Goal: Task Accomplishment & Management: Use online tool/utility

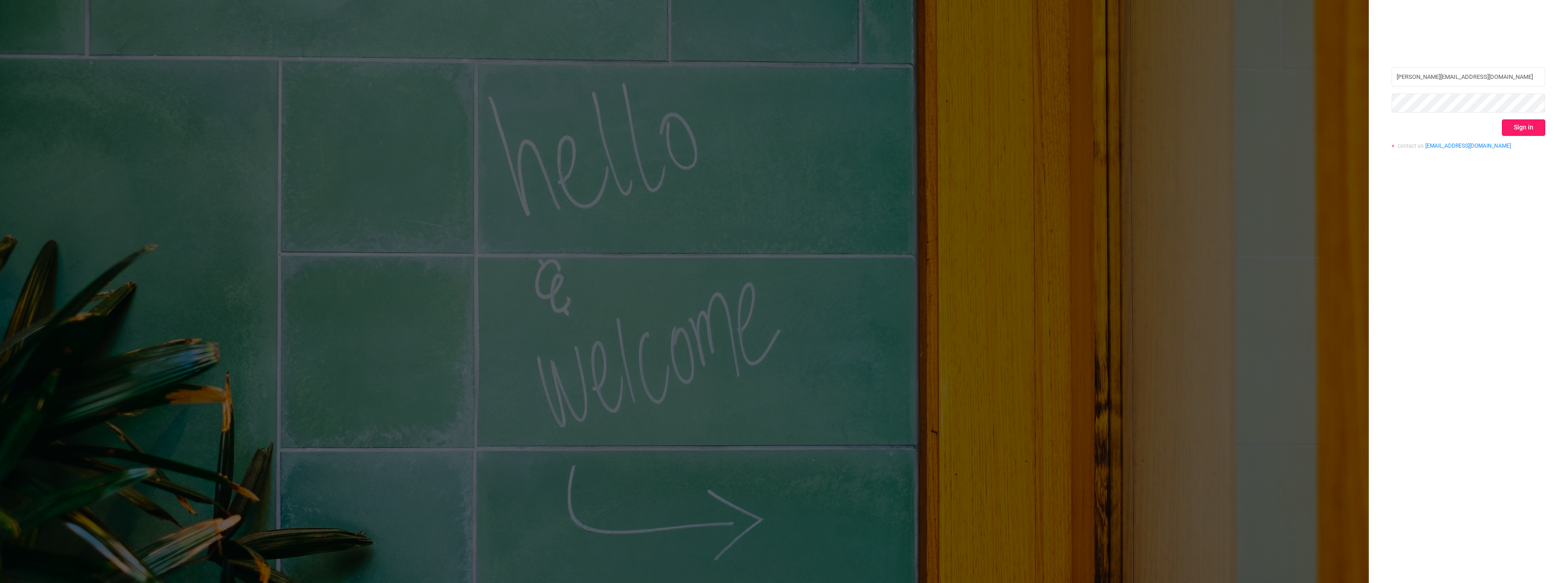
click at [1516, 122] on button "Sign in" at bounding box center [1523, 127] width 43 height 16
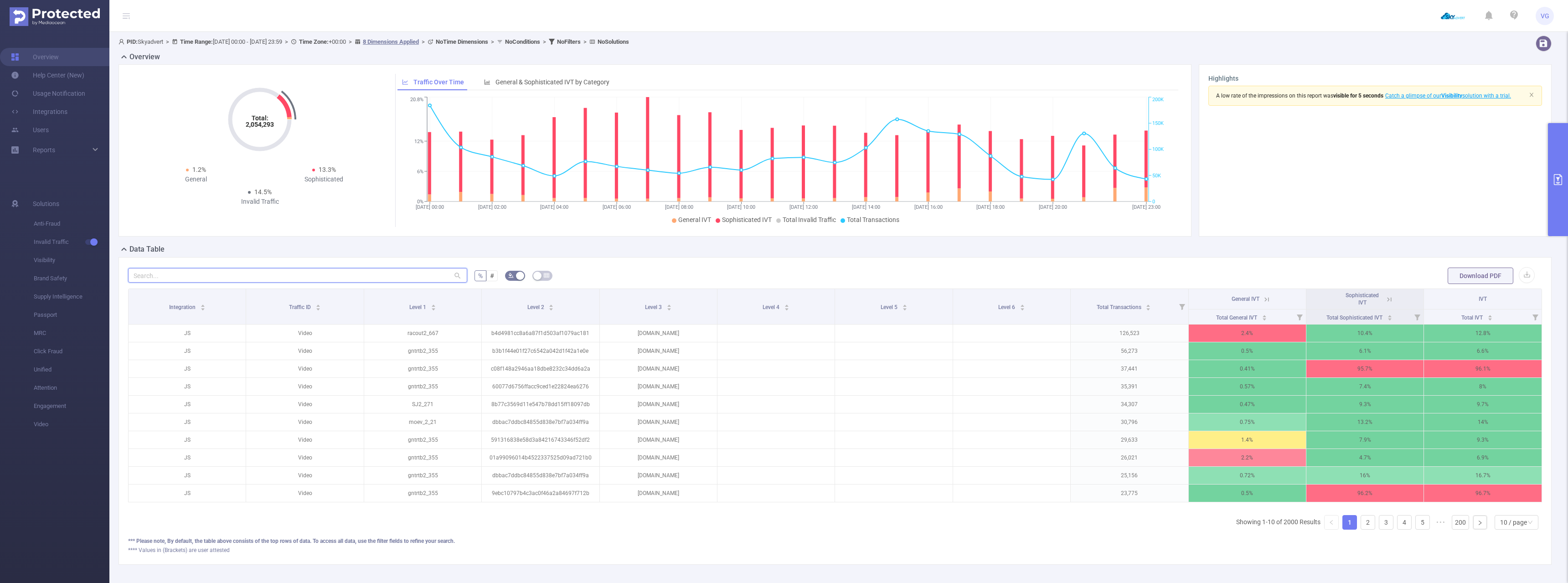
click at [349, 277] on input "text" at bounding box center [298, 275] width 339 height 14
paste input "[DOMAIN_NAME]"
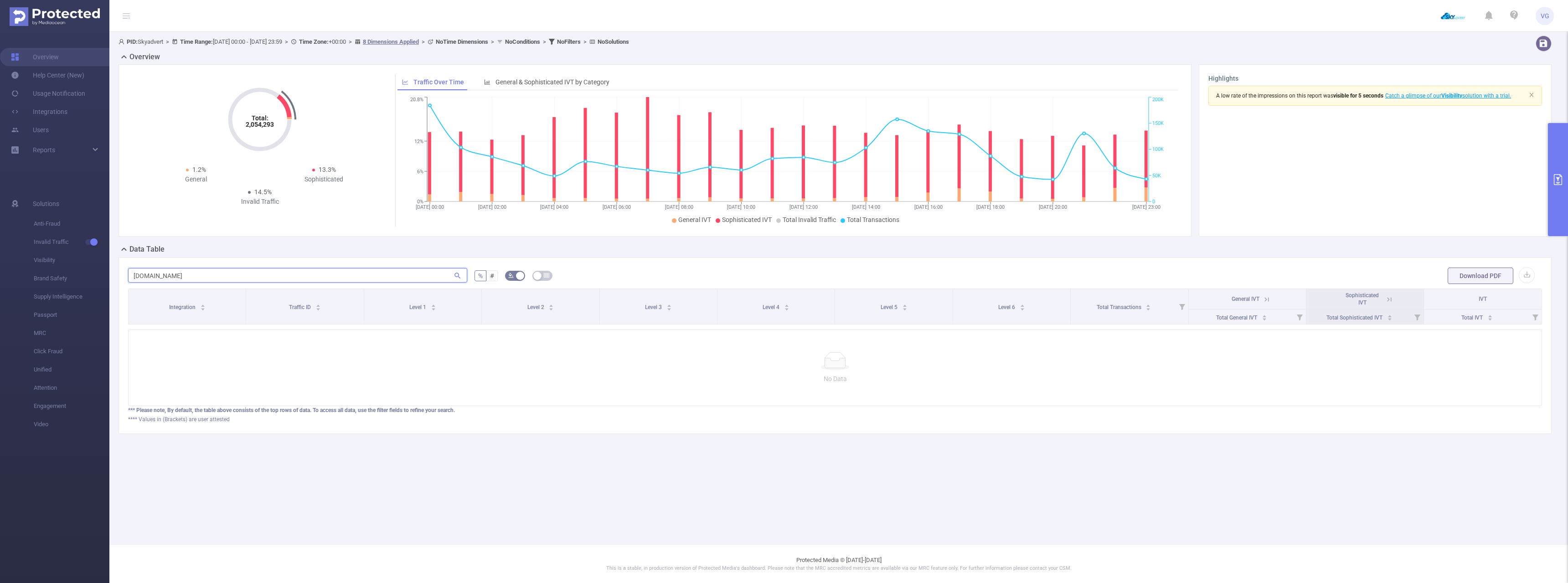
type input "[DOMAIN_NAME]"
click at [1560, 188] on button "primary" at bounding box center [1558, 180] width 20 height 113
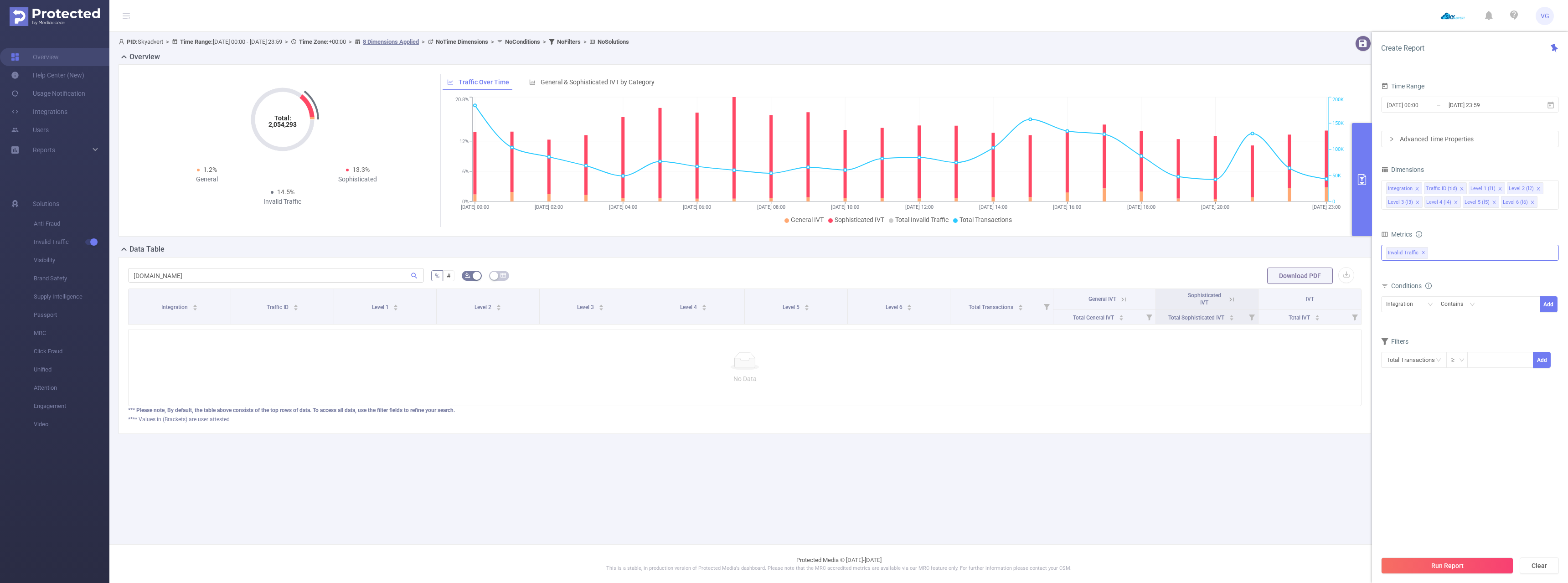
click at [1452, 256] on div "Invalid Traffic ✕" at bounding box center [1469, 252] width 178 height 16
click at [1452, 255] on span "Anti-Fraud" at bounding box center [1479, 256] width 156 height 13
click at [1458, 423] on section "Time Range [DATE] 00:00 _ [DATE] 23:59 Advanced Time Properties Dimensions Inte…" at bounding box center [1469, 316] width 178 height 472
click at [1498, 188] on icon "icon: close" at bounding box center [1500, 188] width 4 height 4
click at [1494, 202] on icon "icon: close" at bounding box center [1494, 202] width 4 height 4
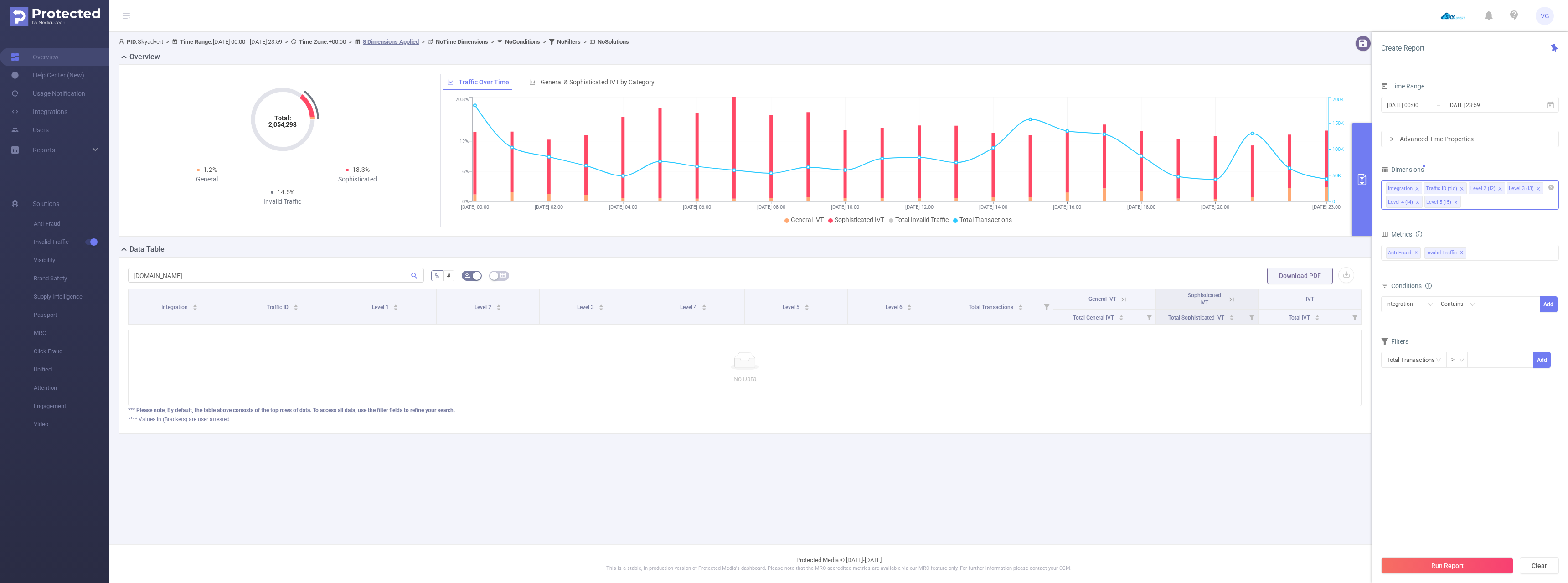
click at [1457, 204] on li "Level 5 (l5)" at bounding box center [1442, 202] width 36 height 12
click at [1456, 202] on icon "icon: close" at bounding box center [1455, 202] width 4 height 4
click at [1453, 562] on button "Run Report" at bounding box center [1447, 565] width 132 height 16
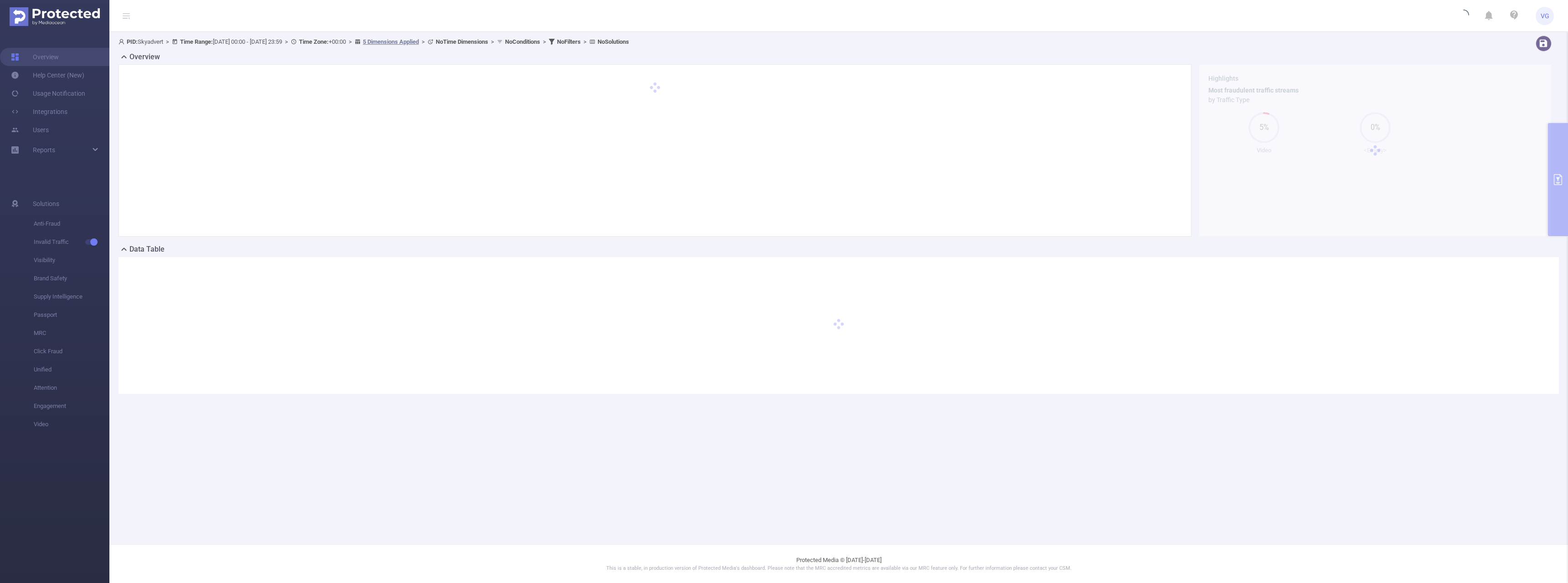
click at [1567, 172] on div "PID: Skyadvert > Time Range: [DATE] 00:00 - [DATE] 23:59 > Time Zone: +00:00 > …" at bounding box center [838, 222] width 1458 height 381
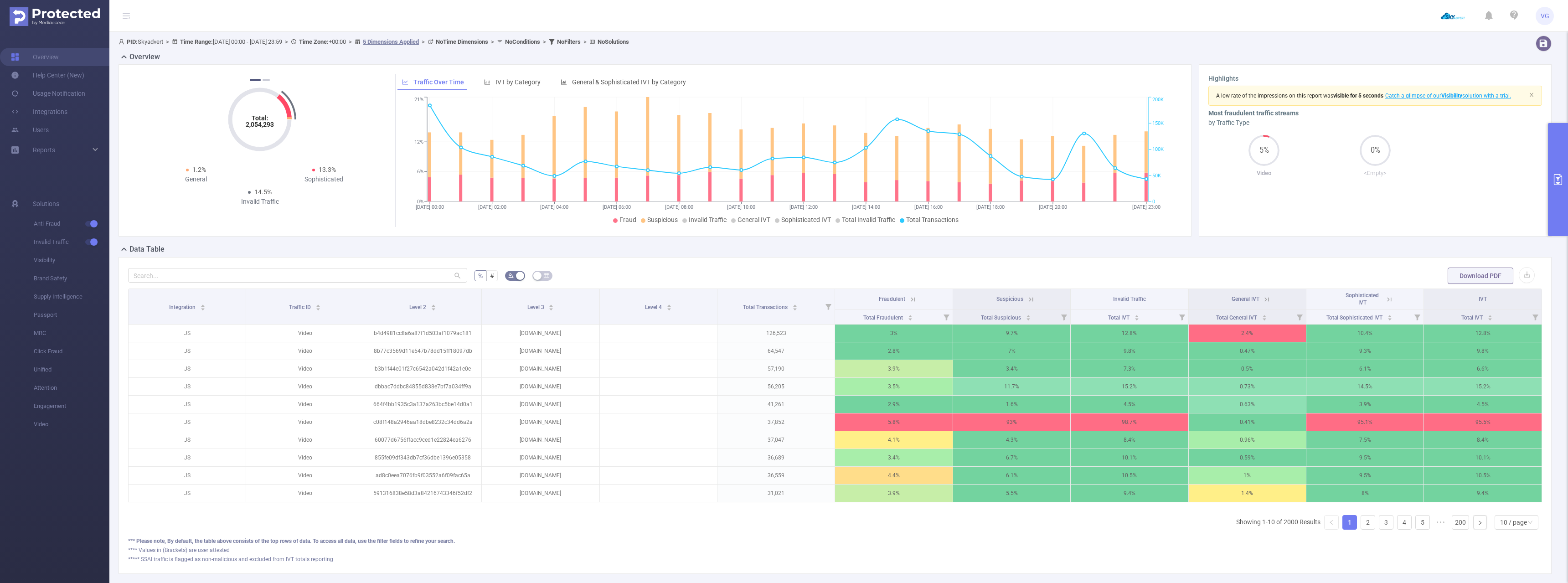
click at [1559, 177] on icon "primary" at bounding box center [1558, 179] width 8 height 11
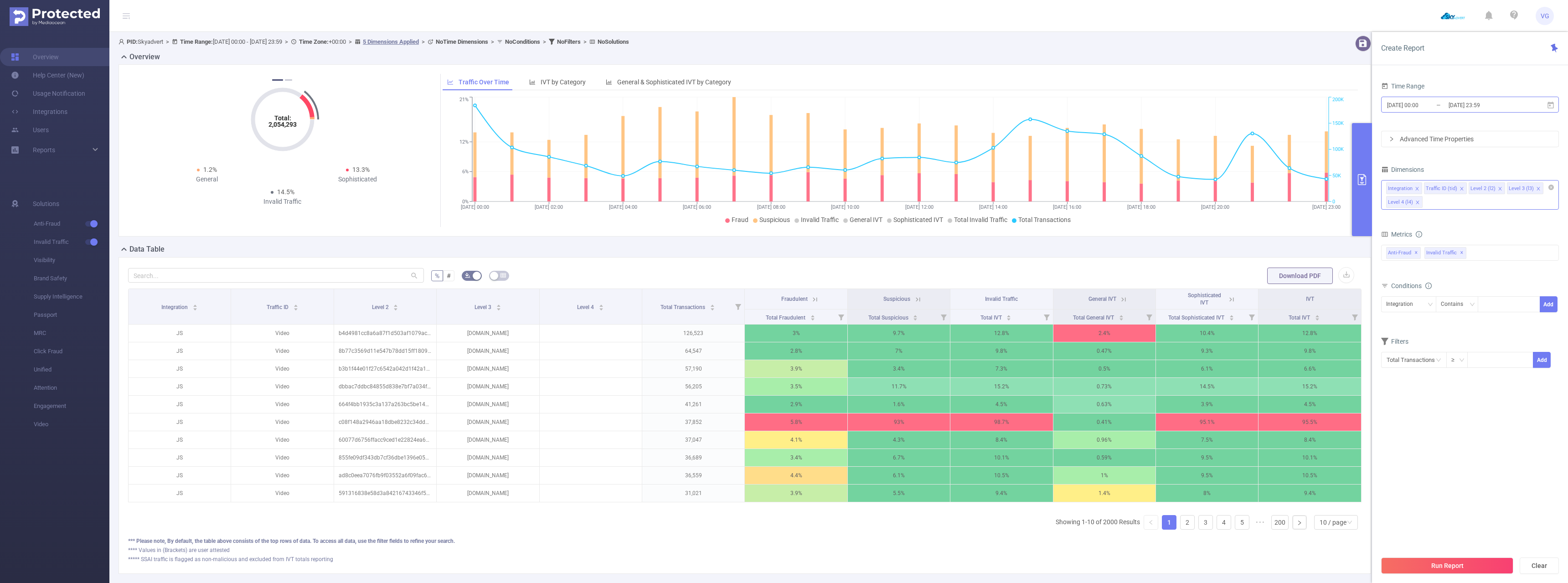
click at [1411, 110] on input "[DATE] 00:00" at bounding box center [1423, 105] width 74 height 13
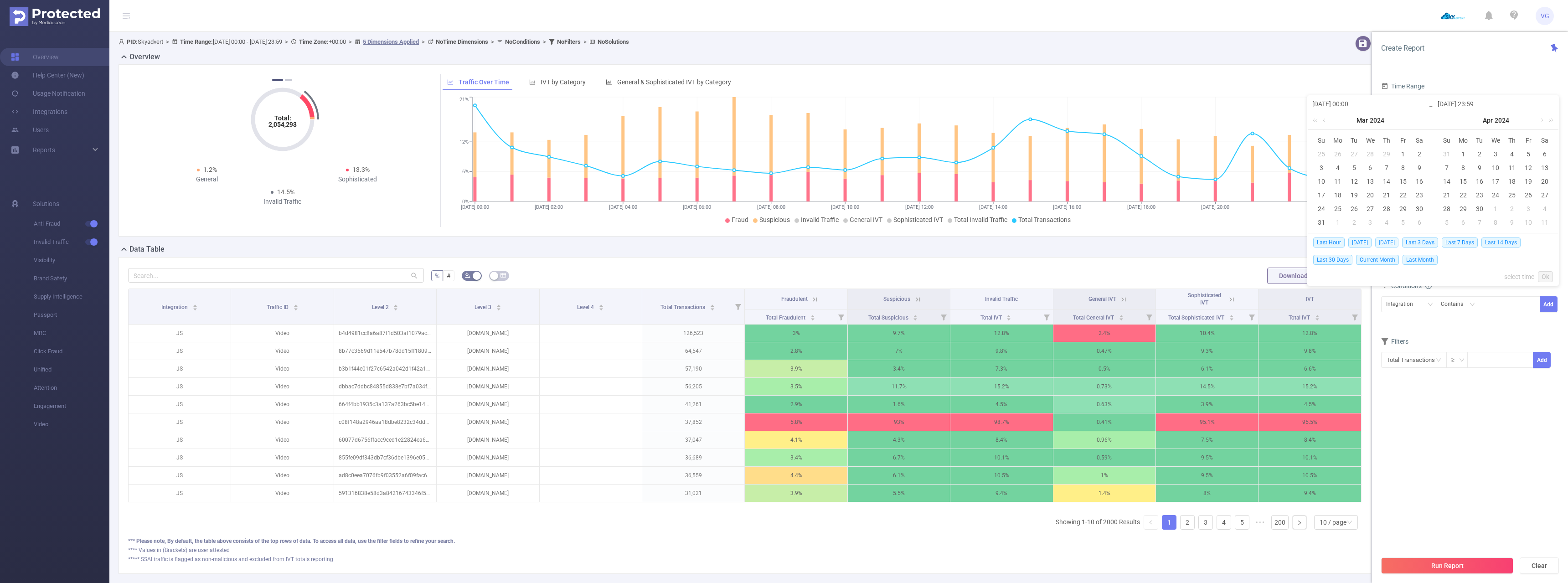
click at [1392, 242] on span "[DATE]" at bounding box center [1387, 243] width 24 height 10
type input "[DATE] 00:00"
type input "[DATE] 23:59"
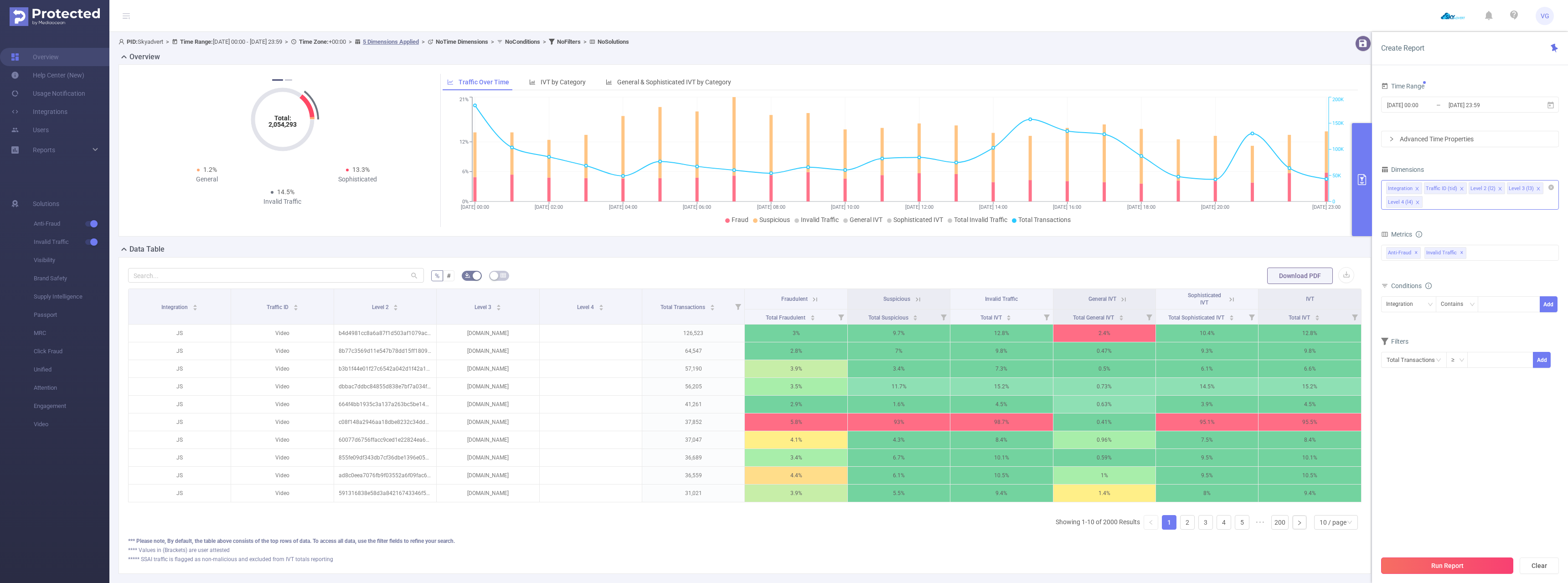
click at [1437, 567] on button "Run Report" at bounding box center [1447, 565] width 132 height 16
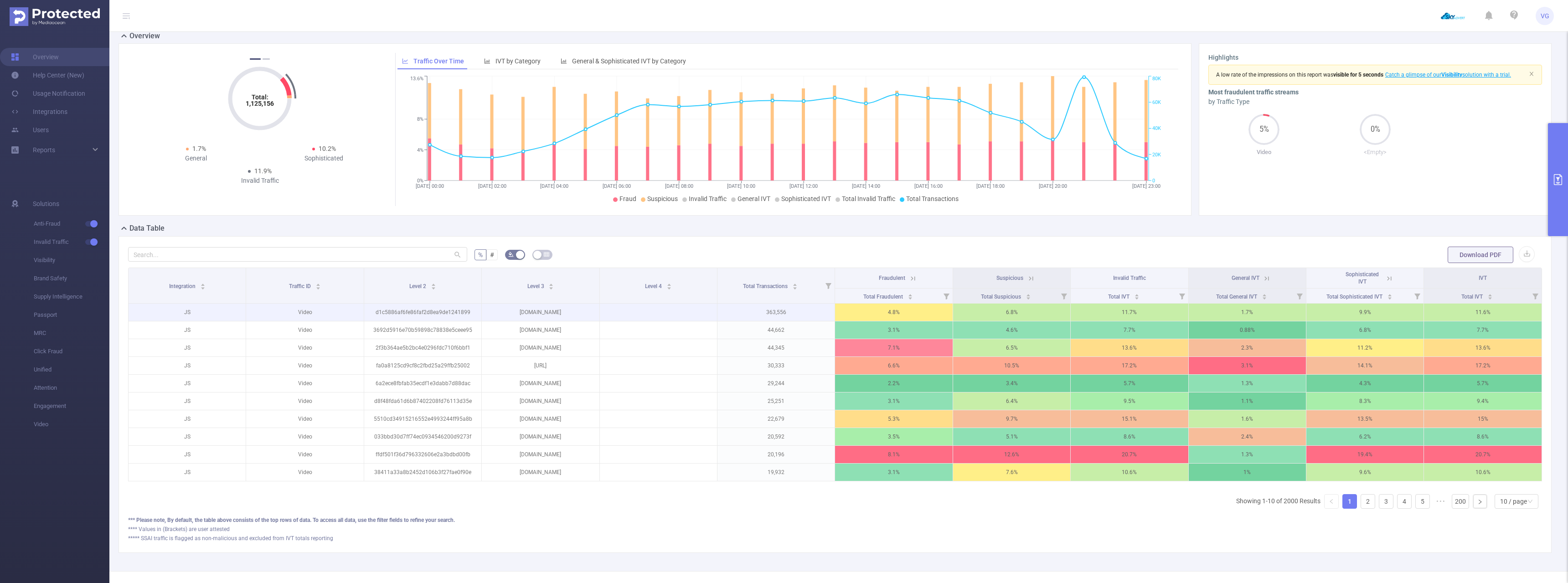
scroll to position [48, 0]
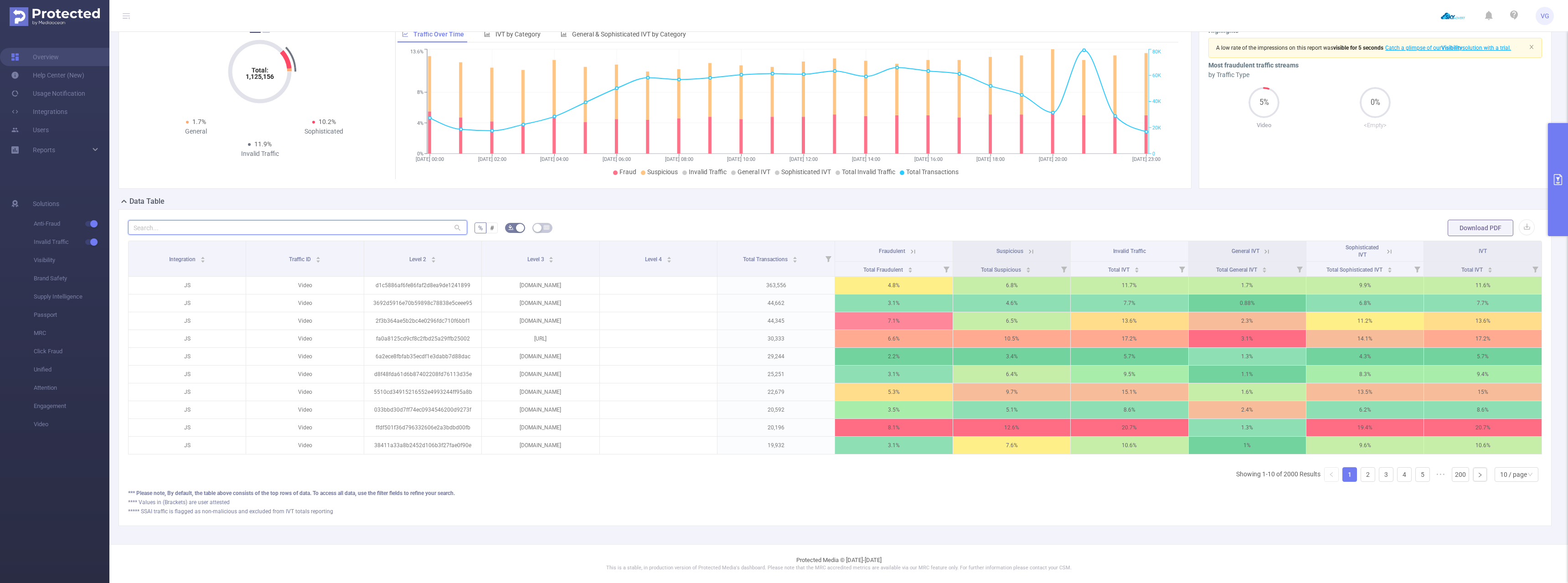
click at [426, 229] on input "text" at bounding box center [298, 227] width 339 height 14
paste input "[DOMAIN_NAME]"
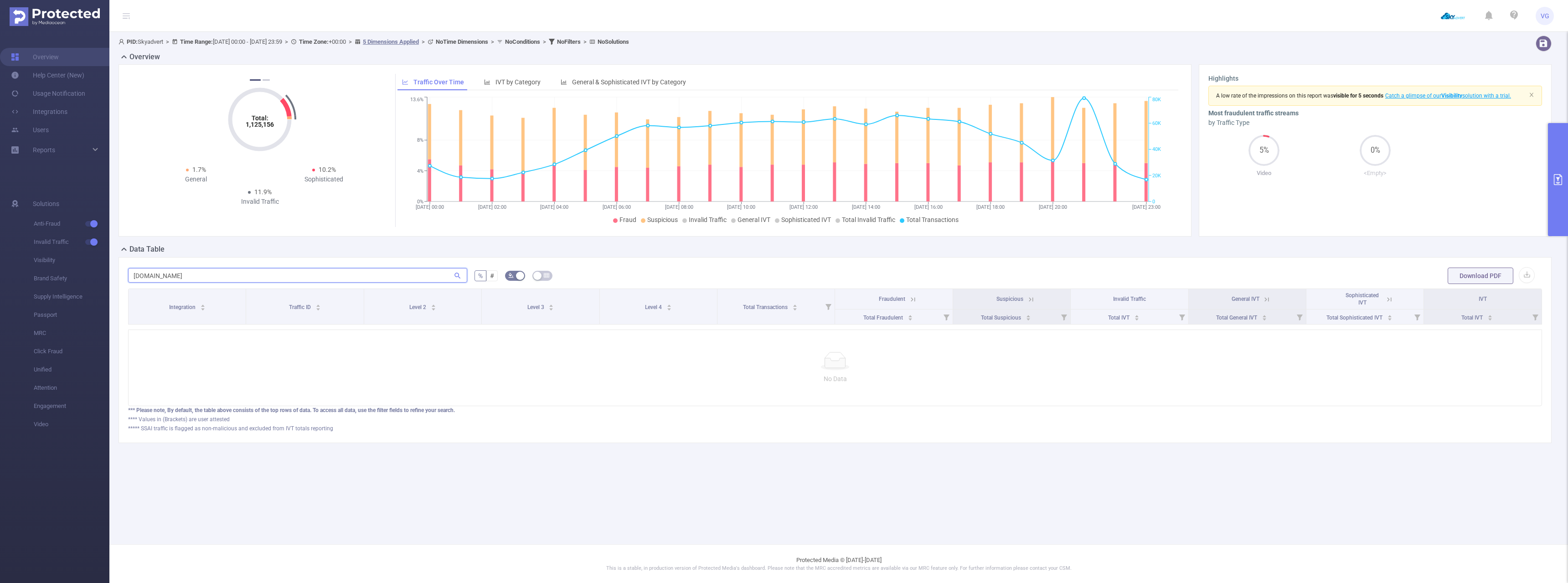
drag, startPoint x: 229, startPoint y: 275, endPoint x: 209, endPoint y: 275, distance: 20.0
click at [209, 275] on input "[DOMAIN_NAME]" at bounding box center [298, 275] width 339 height 14
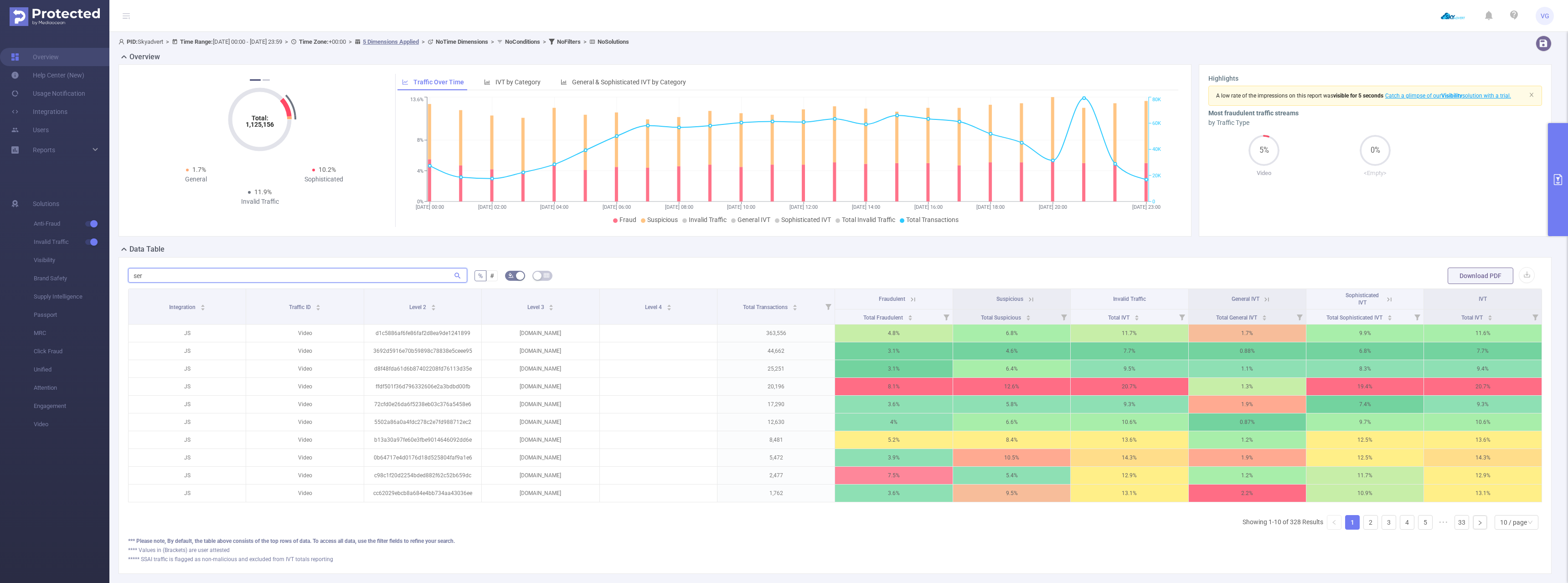
paste input "[DOMAIN_NAME]"
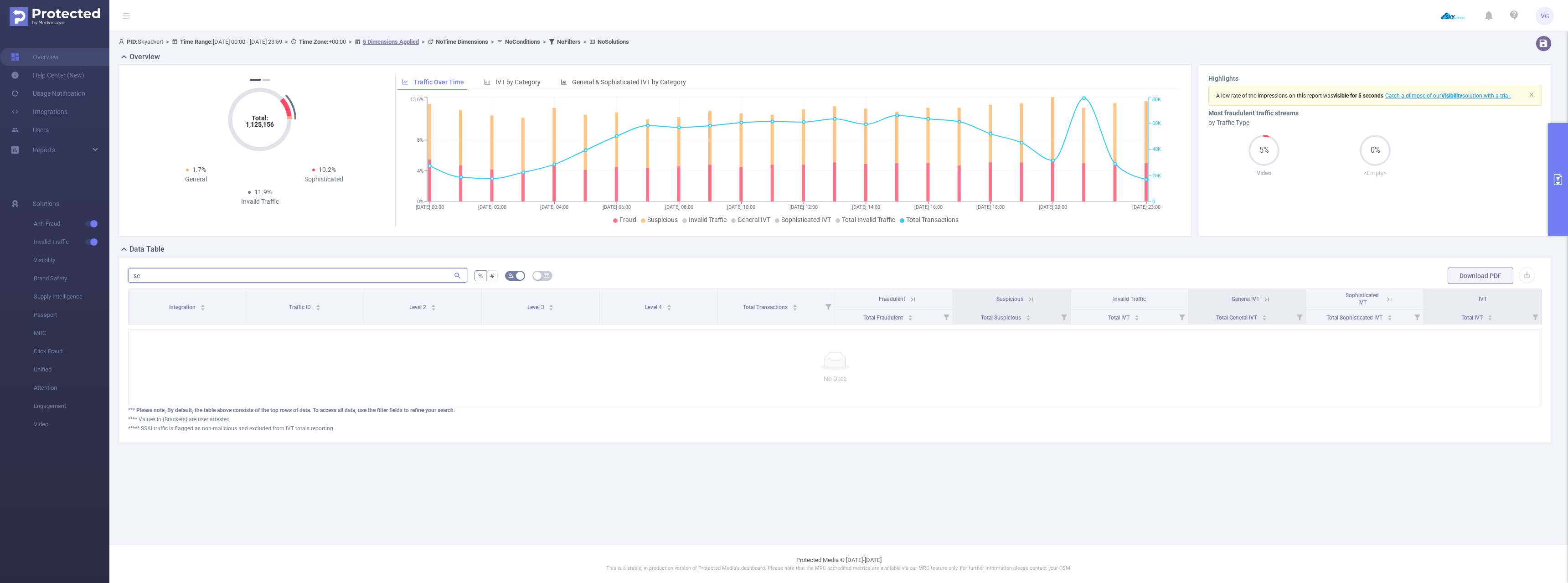
type input "s"
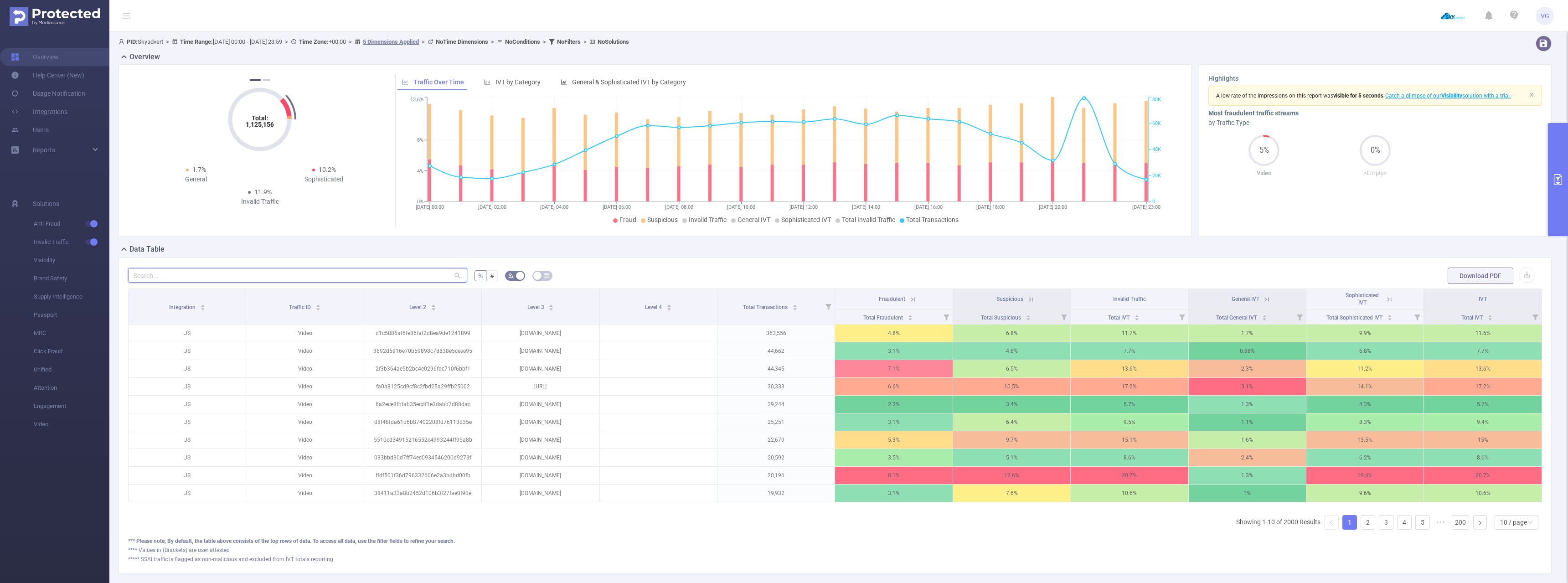
paste input "[DOMAIN_NAME]"
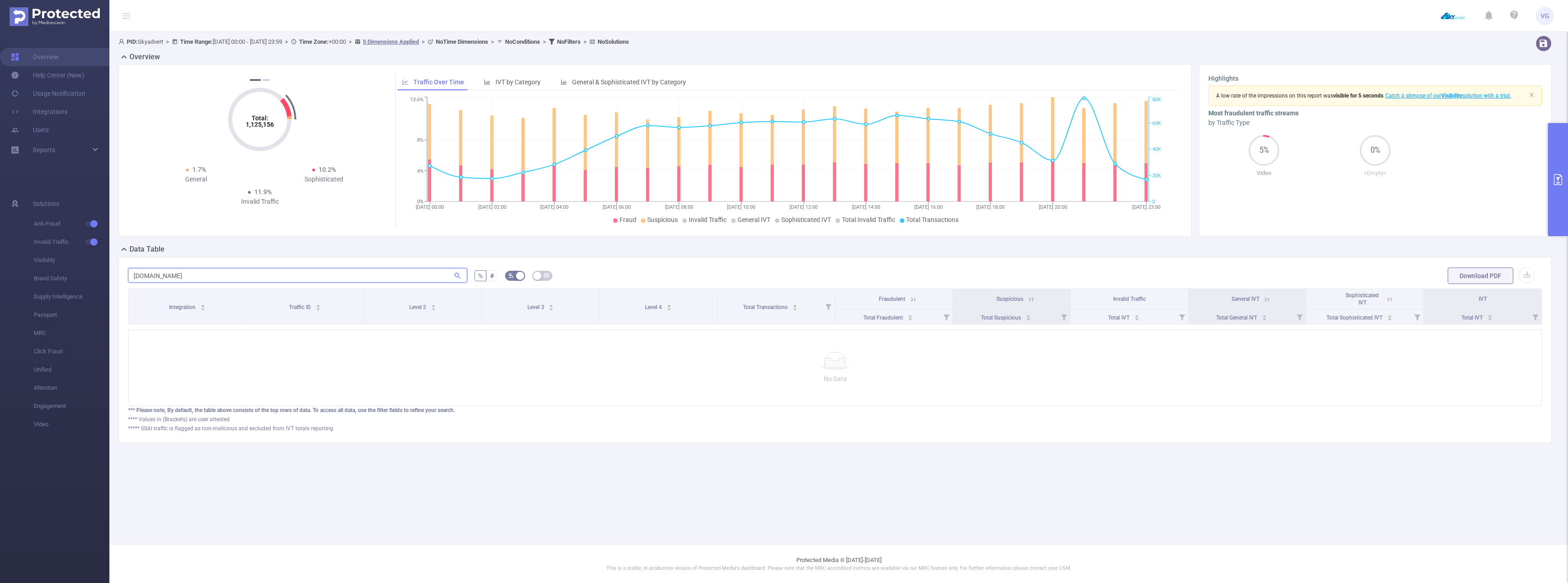
type input "[DOMAIN_NAME]"
click at [1565, 169] on button "primary" at bounding box center [1558, 180] width 20 height 113
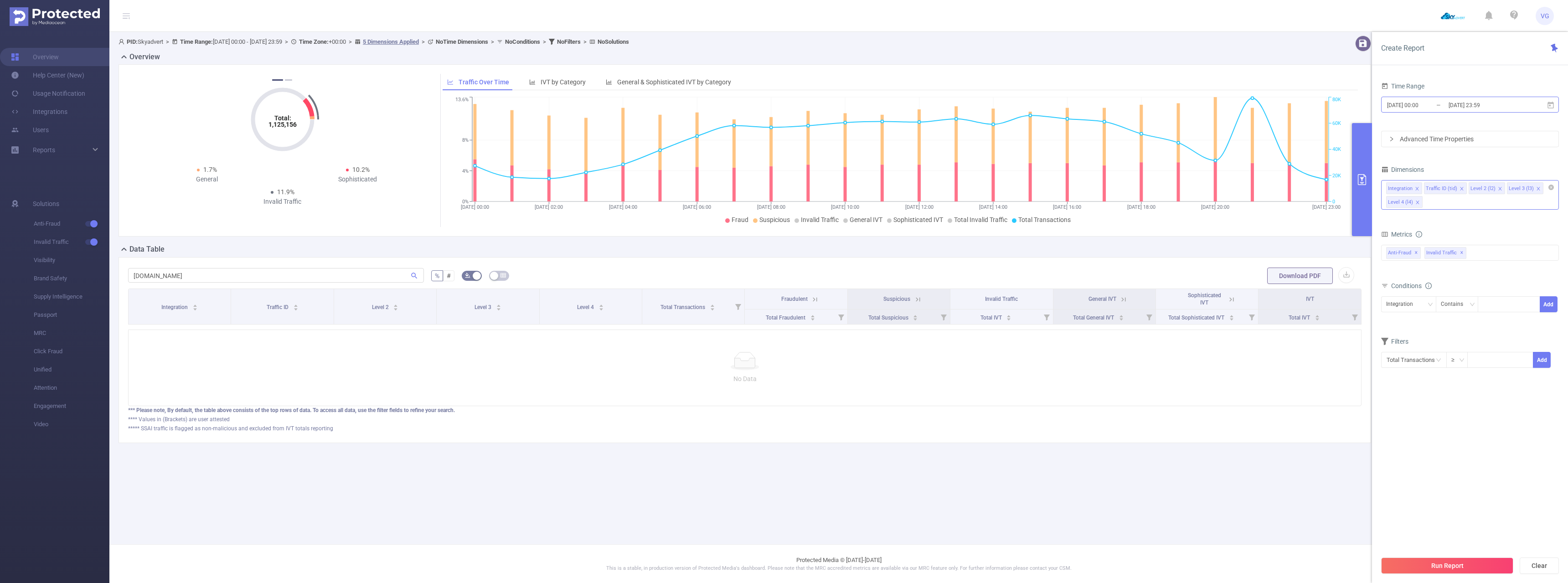
click at [1423, 106] on input "[DATE] 00:00" at bounding box center [1423, 105] width 74 height 13
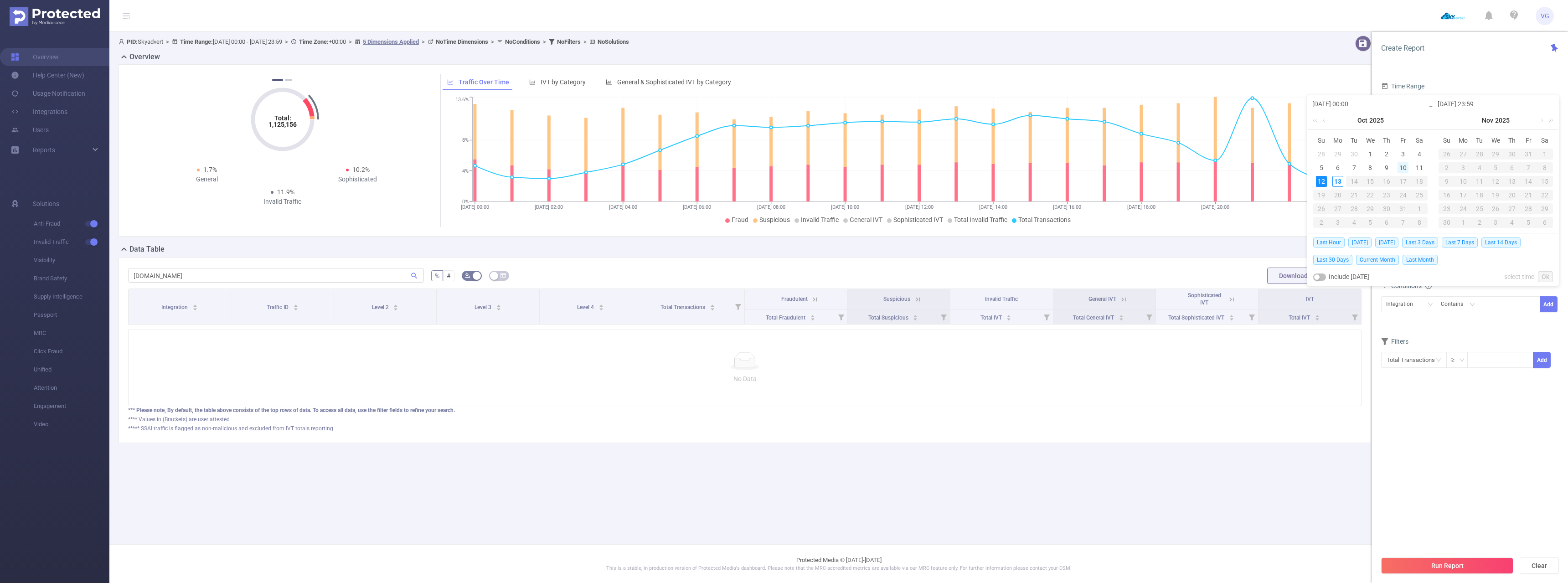
click at [1408, 168] on div "10" at bounding box center [1403, 167] width 11 height 11
type input "[DATE] 00:00"
type input "[DATE] 23:59"
type input "[DATE] 00:00"
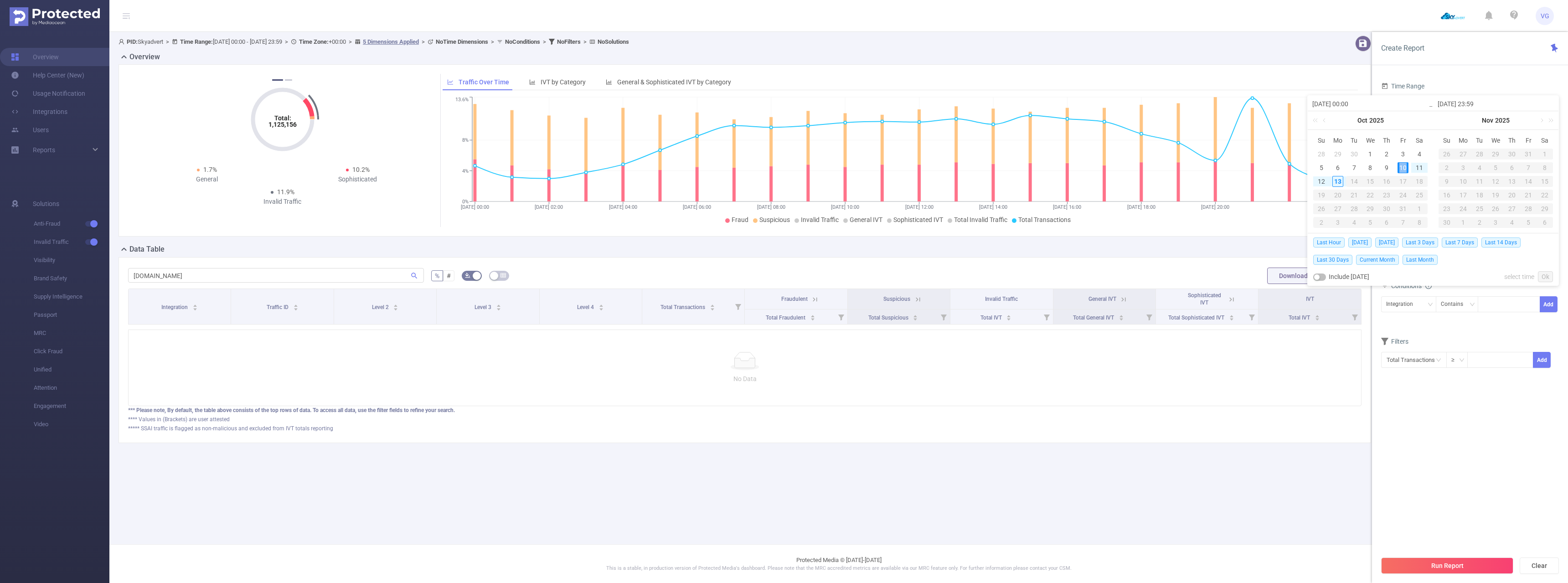
type input "[DATE] 23:59"
click at [1547, 276] on link "Ok" at bounding box center [1545, 277] width 15 height 11
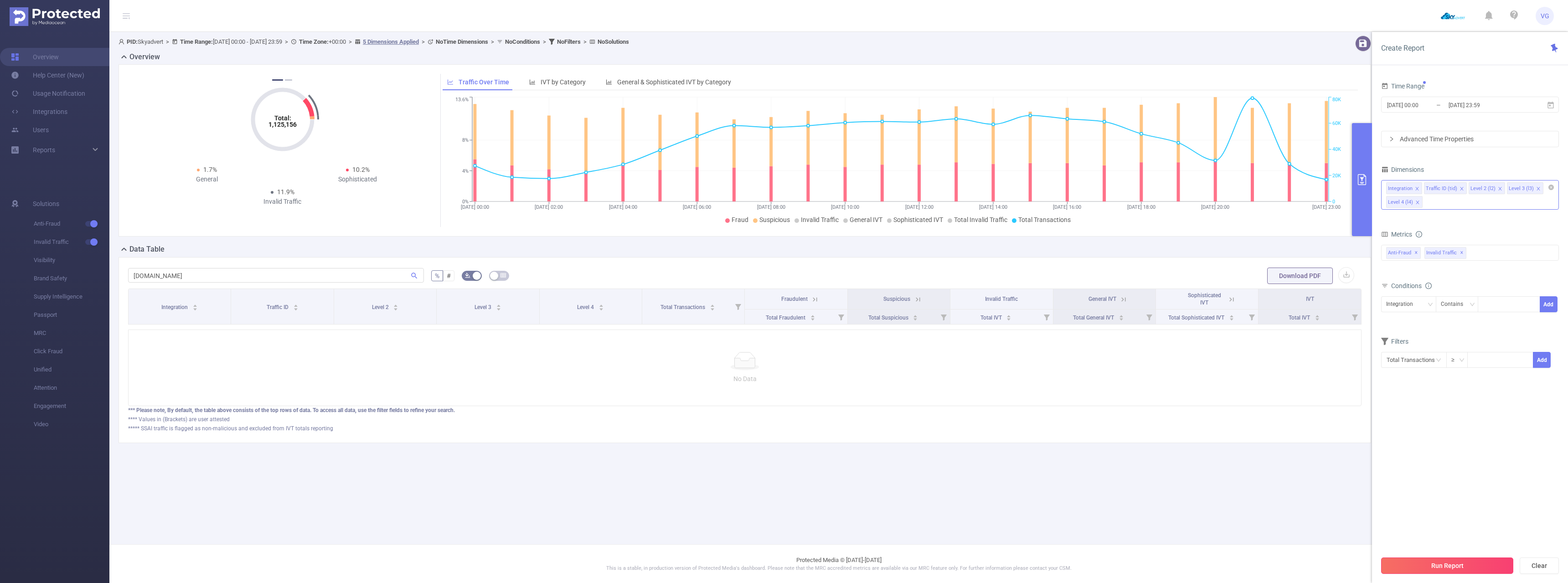
click at [1409, 562] on button "Run Report" at bounding box center [1447, 565] width 132 height 16
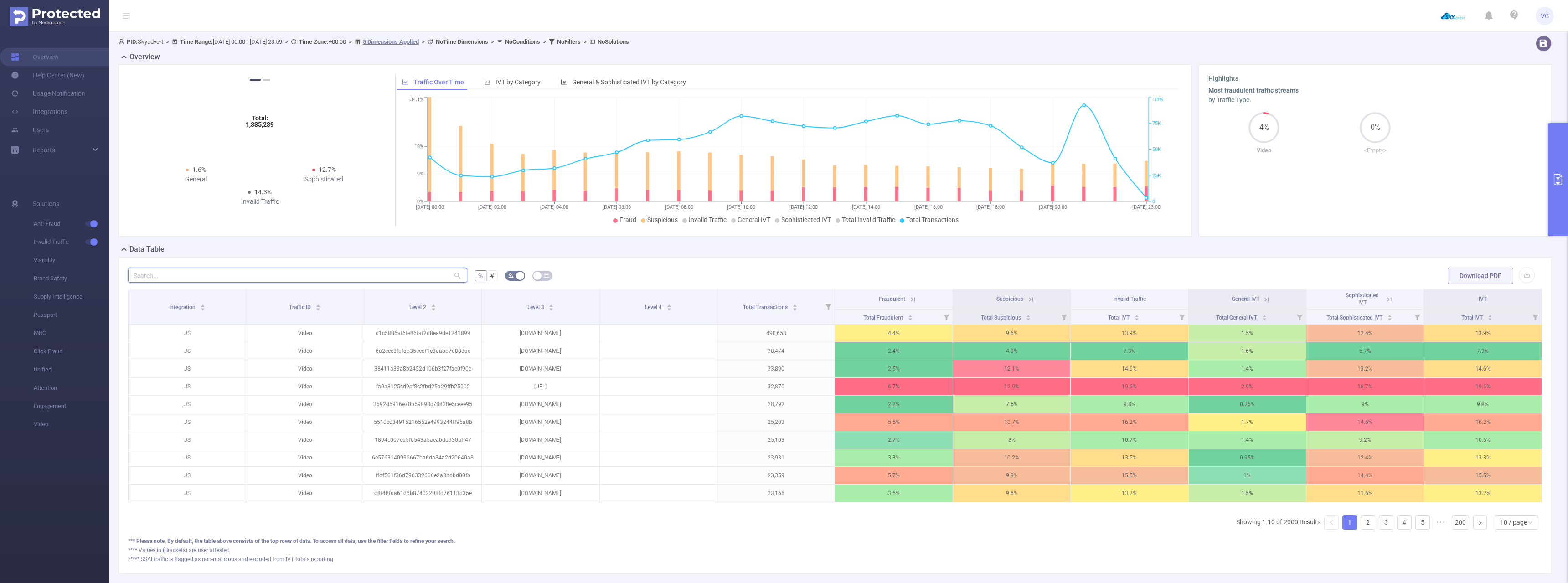
click at [338, 268] on input "text" at bounding box center [298, 275] width 339 height 14
paste input "[DOMAIN_NAME]"
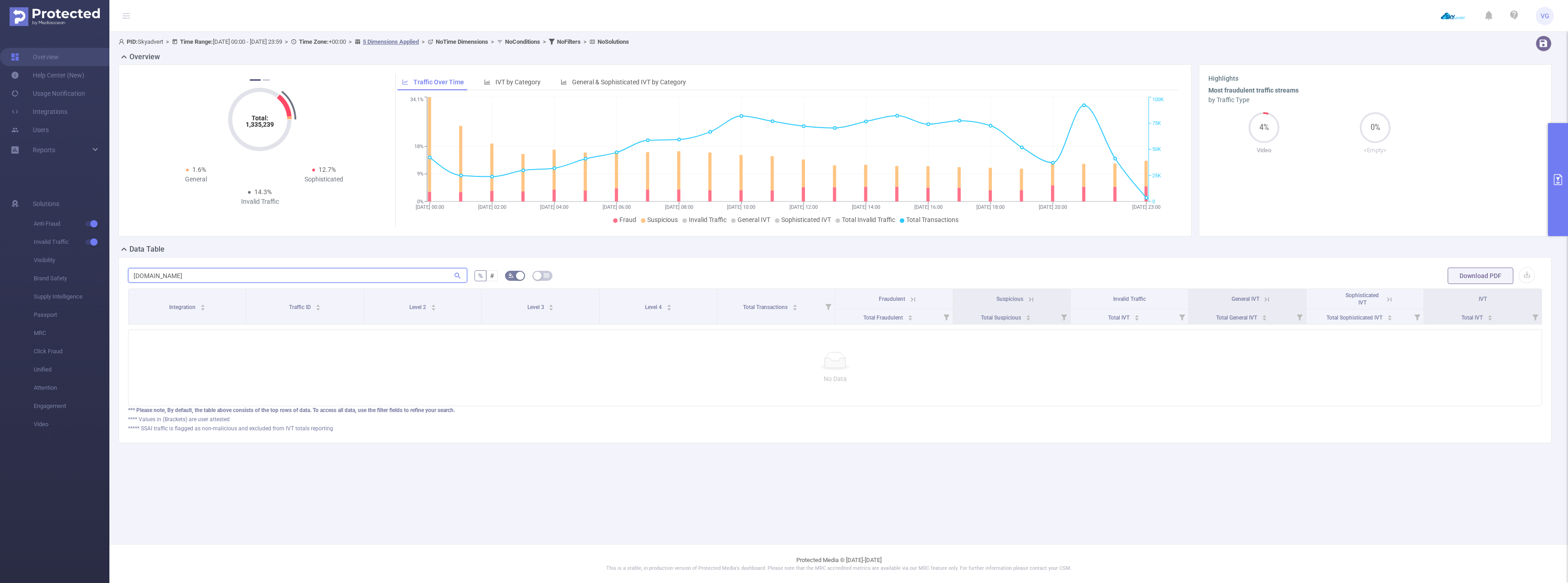
type input "[DOMAIN_NAME]"
click at [1567, 165] on button "primary" at bounding box center [1558, 180] width 20 height 113
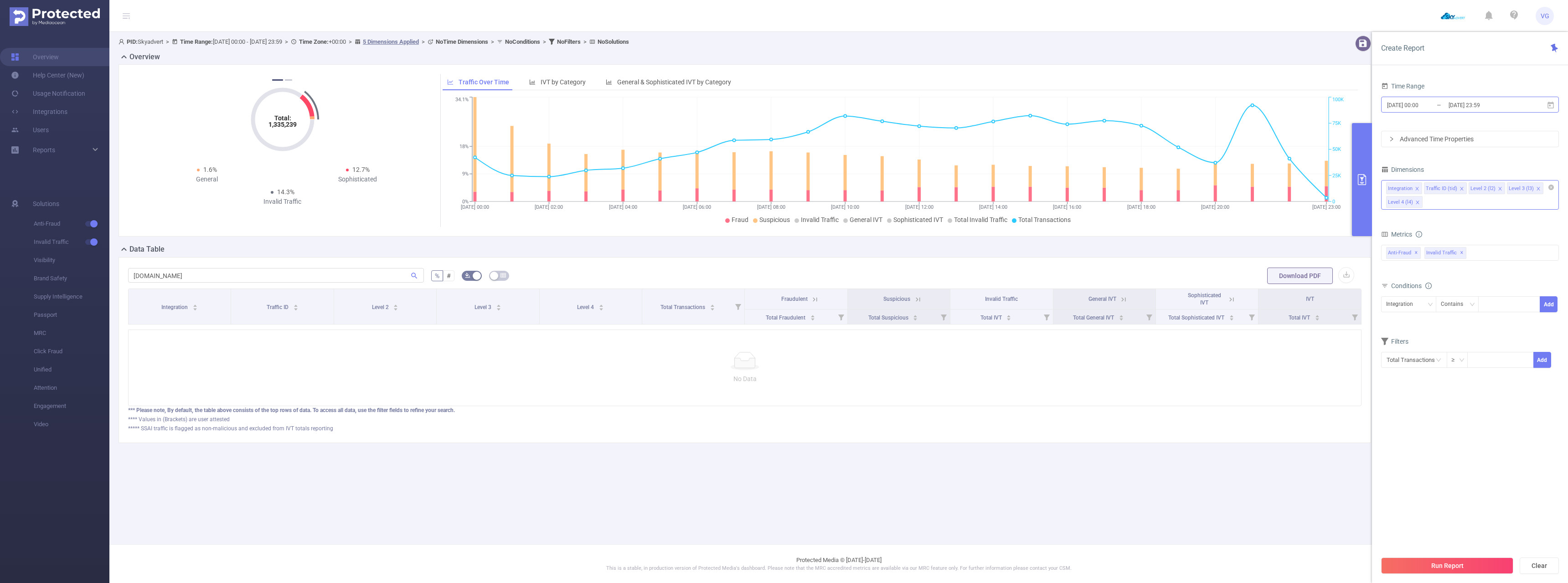
click at [1430, 104] on input "[DATE] 00:00" at bounding box center [1423, 105] width 74 height 13
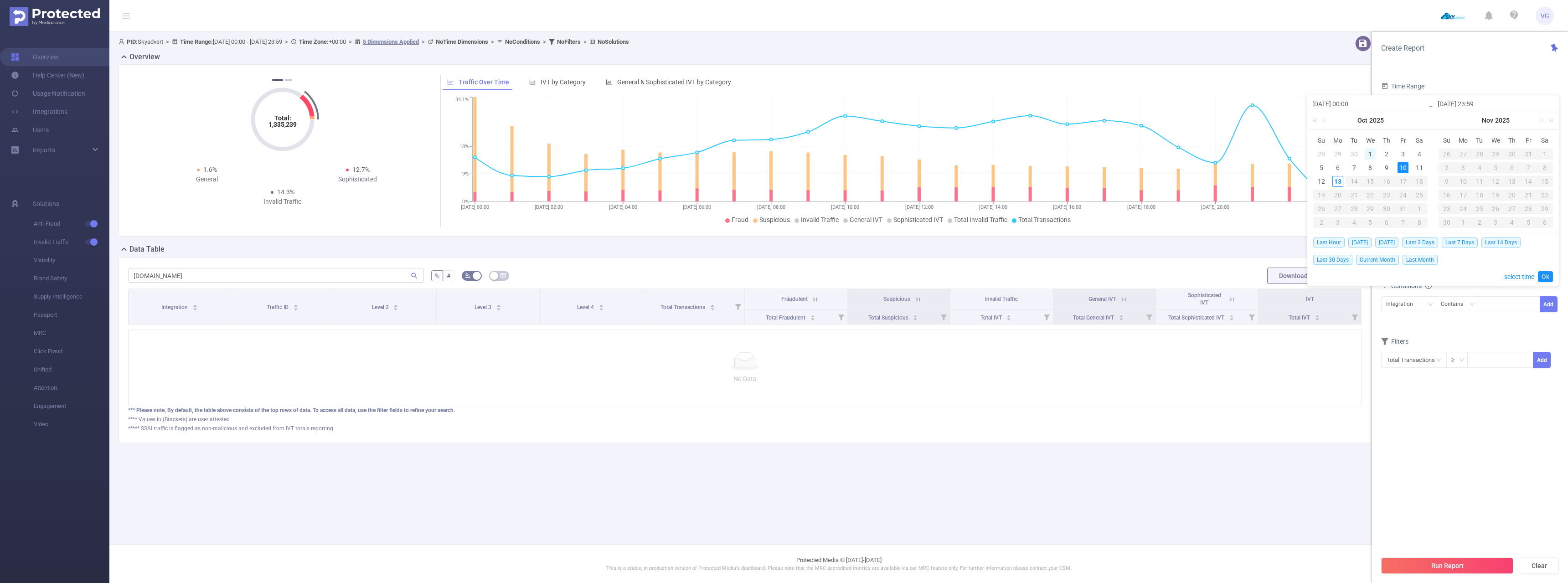
click at [1371, 152] on div "1" at bounding box center [1370, 154] width 11 height 11
click at [1337, 179] on div "13" at bounding box center [1338, 181] width 11 height 11
type input "[DATE] 00:00"
type input "[DATE] 23:59"
type input "[DATE] 00:00"
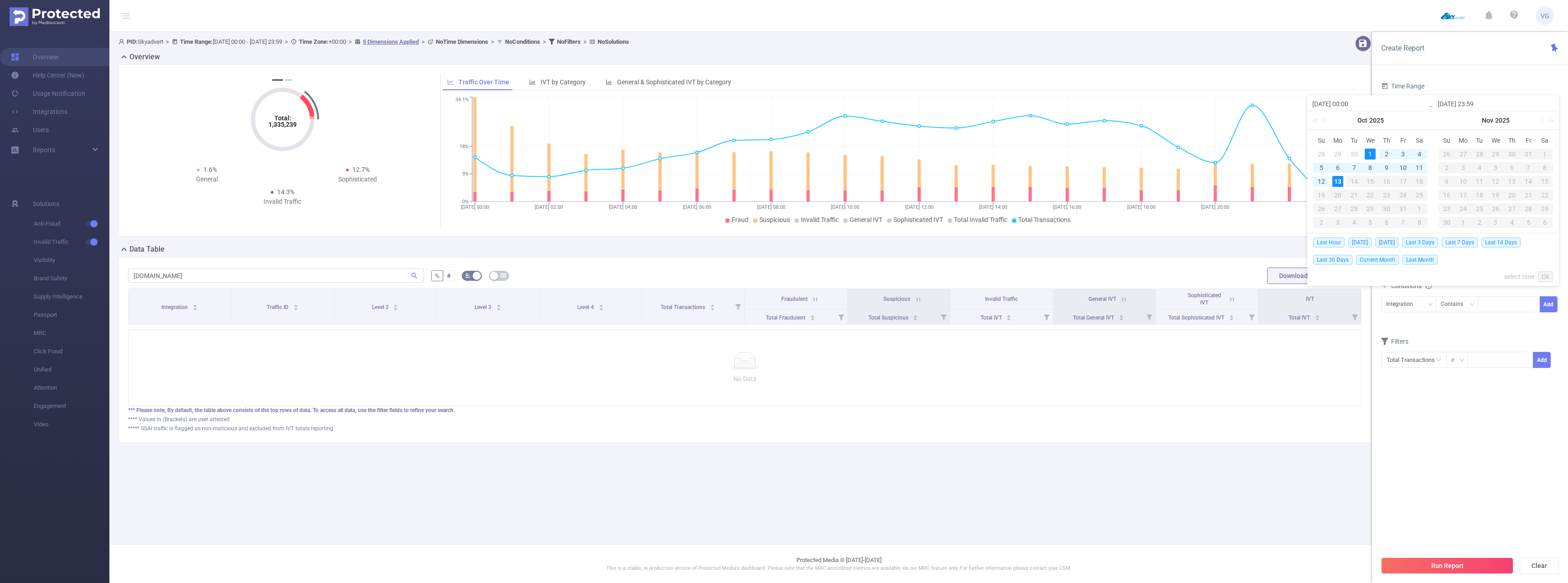
type input "[DATE] 23:59"
click at [1550, 273] on link "Ok" at bounding box center [1545, 277] width 15 height 11
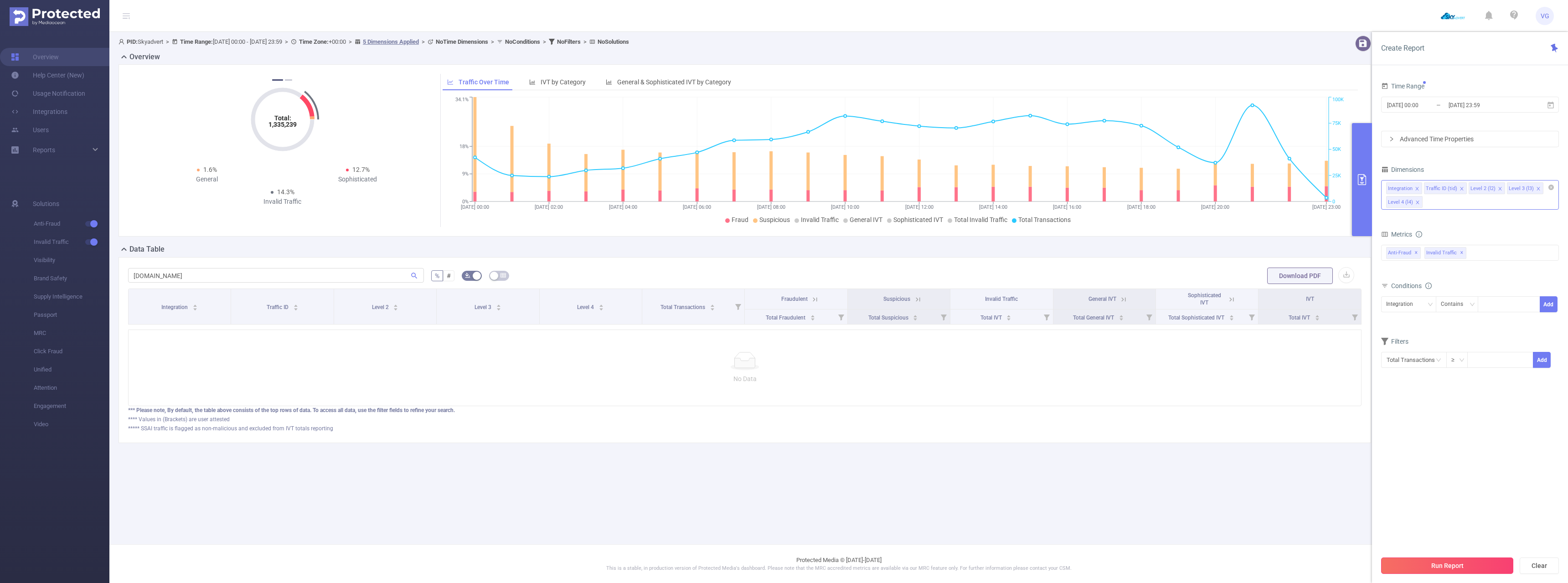
click at [1423, 558] on button "Run Report" at bounding box center [1447, 565] width 132 height 16
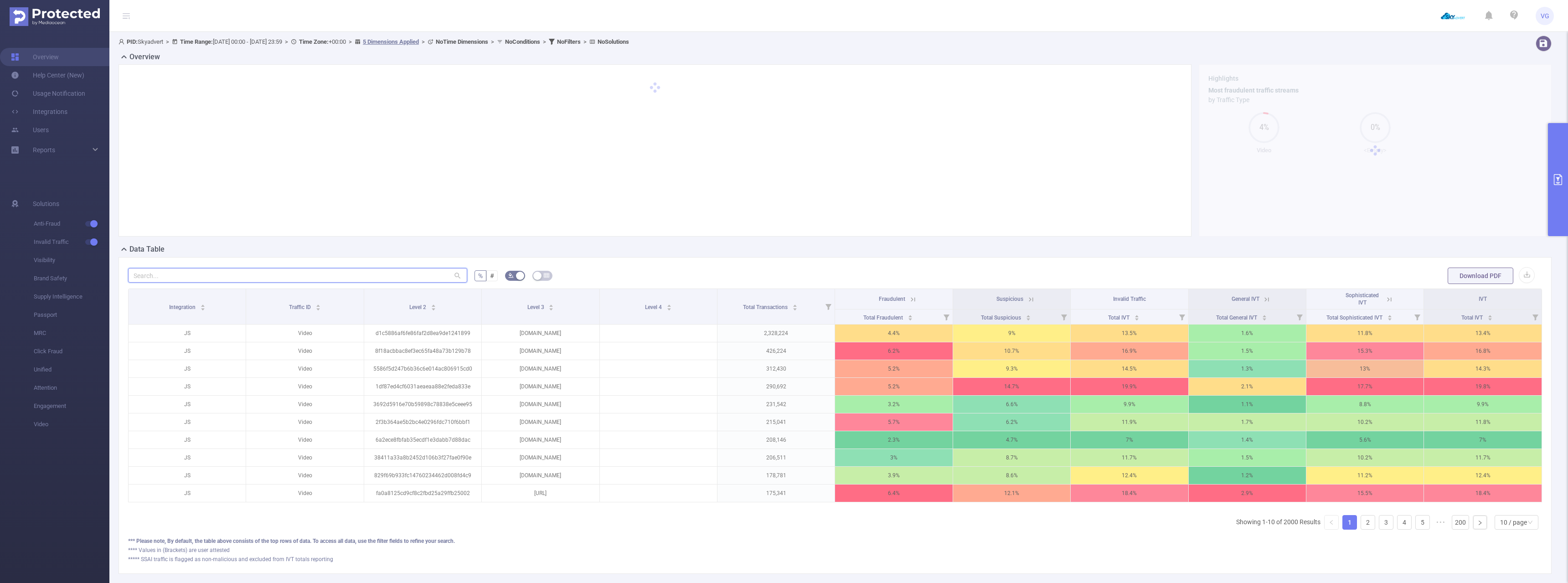
click at [288, 273] on input "text" at bounding box center [298, 275] width 339 height 14
paste input "[DOMAIN_NAME]"
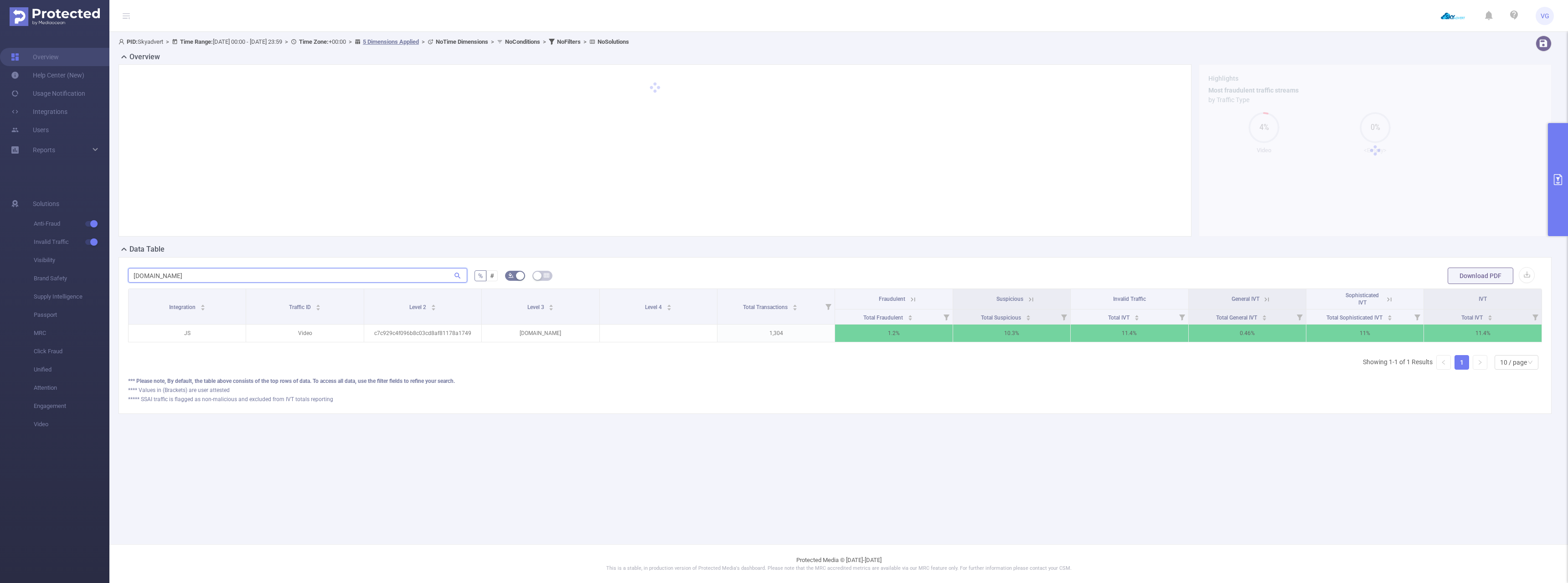
scroll to position [0, 2]
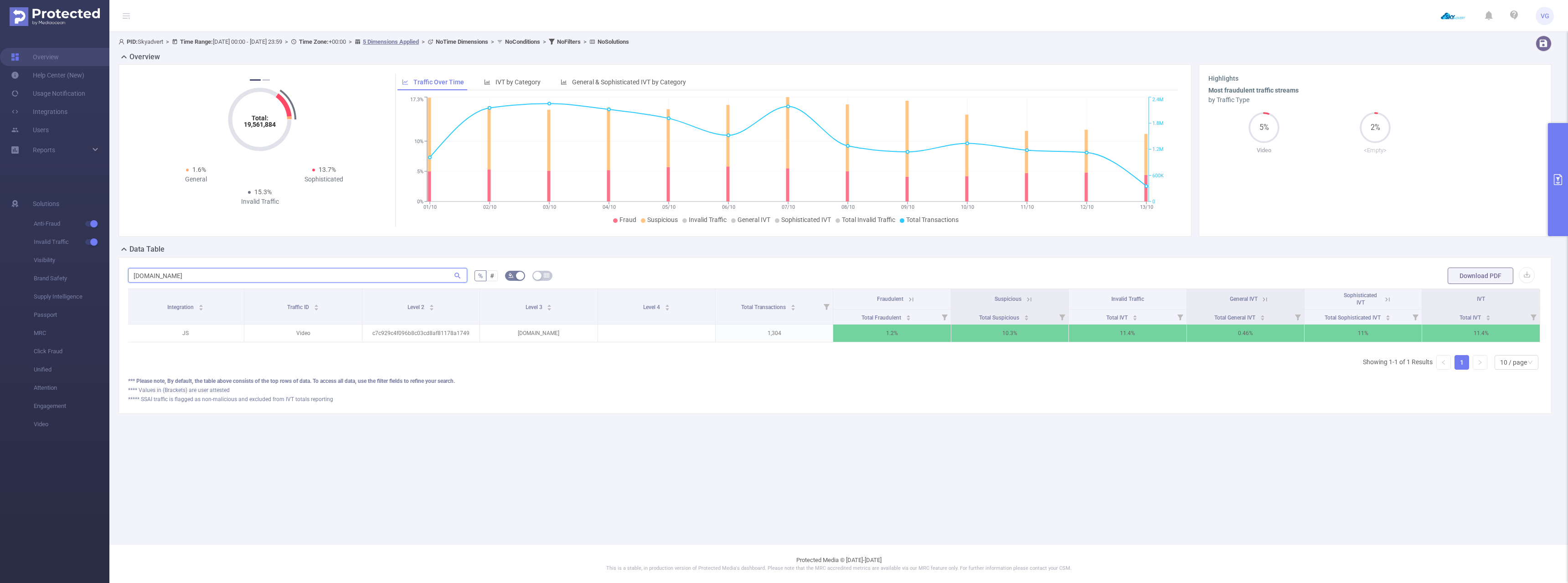
type input "[DOMAIN_NAME]"
